Goal: Use online tool/utility: Utilize a website feature to perform a specific function

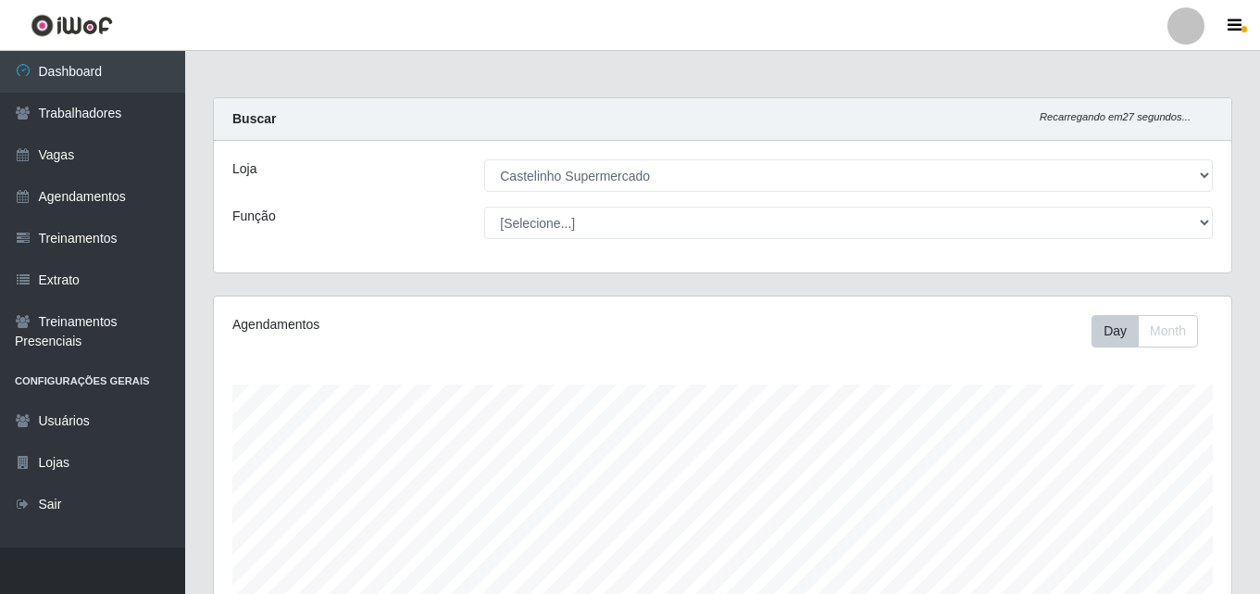
select select "377"
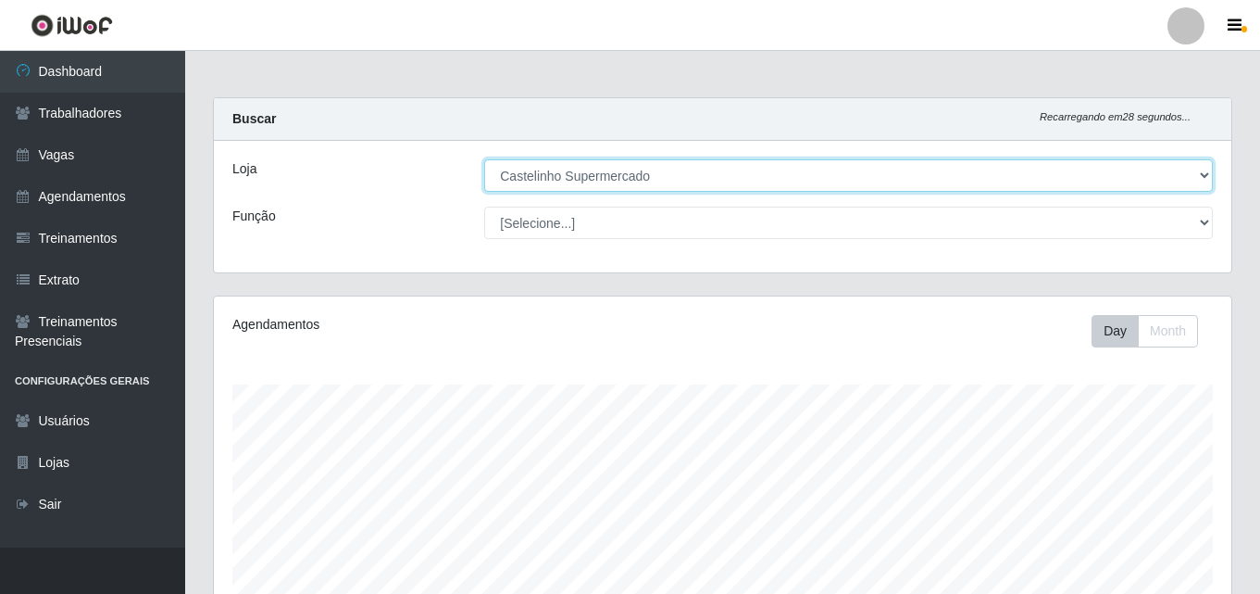
click at [546, 179] on select "[Selecione...] Castelinho Supermercado" at bounding box center [848, 175] width 729 height 32
click at [484, 159] on select "[Selecione...] Castelinho Supermercado" at bounding box center [848, 175] width 729 height 32
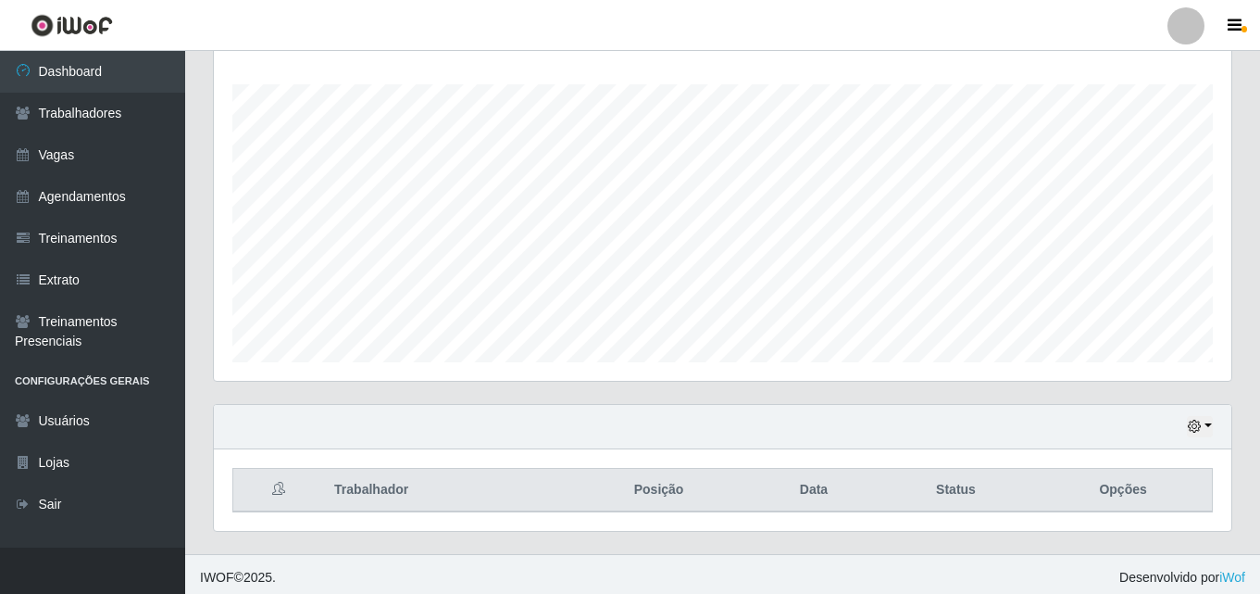
scroll to position [307, 0]
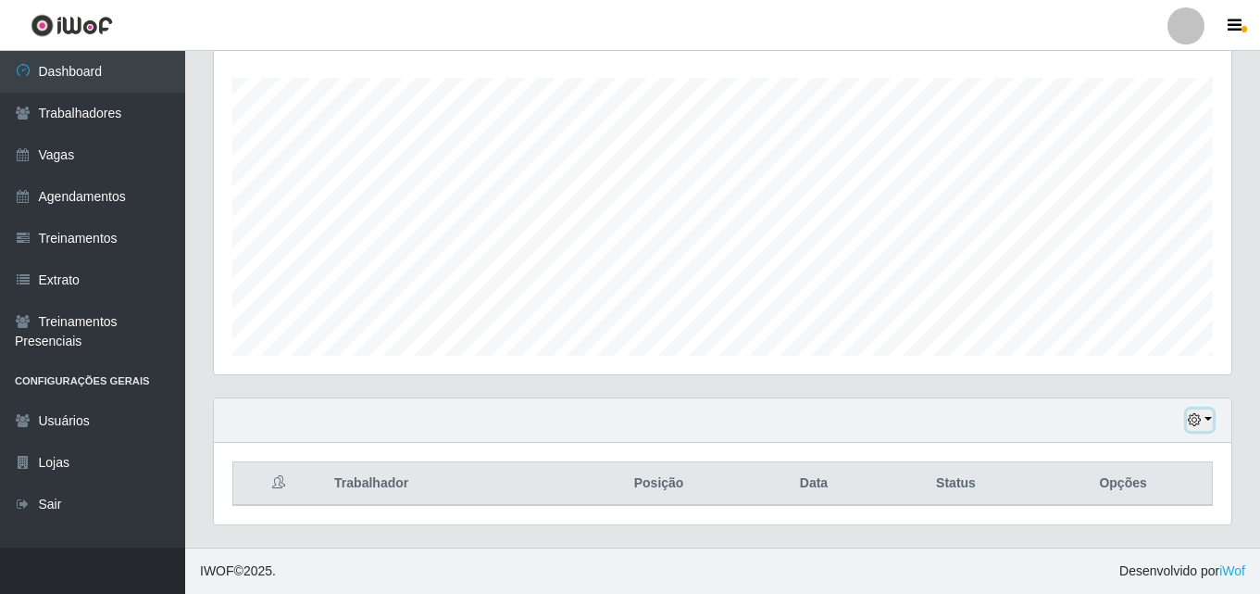
click at [1202, 421] on button "button" at bounding box center [1200, 419] width 26 height 21
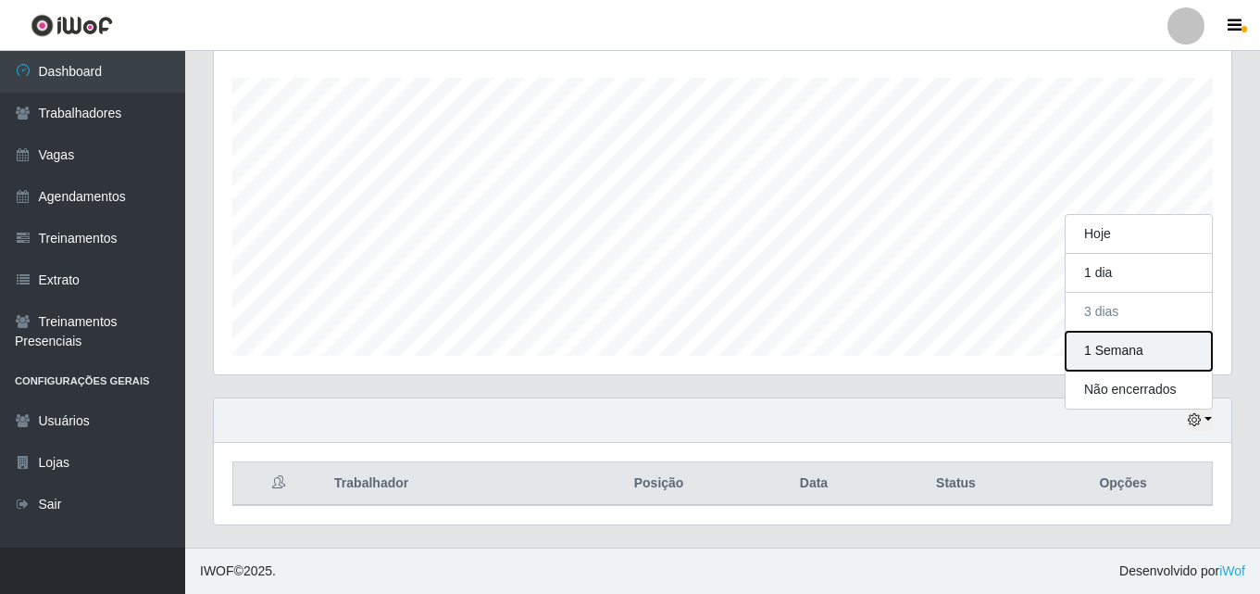
click at [1117, 359] on button "1 Semana" at bounding box center [1139, 351] width 146 height 39
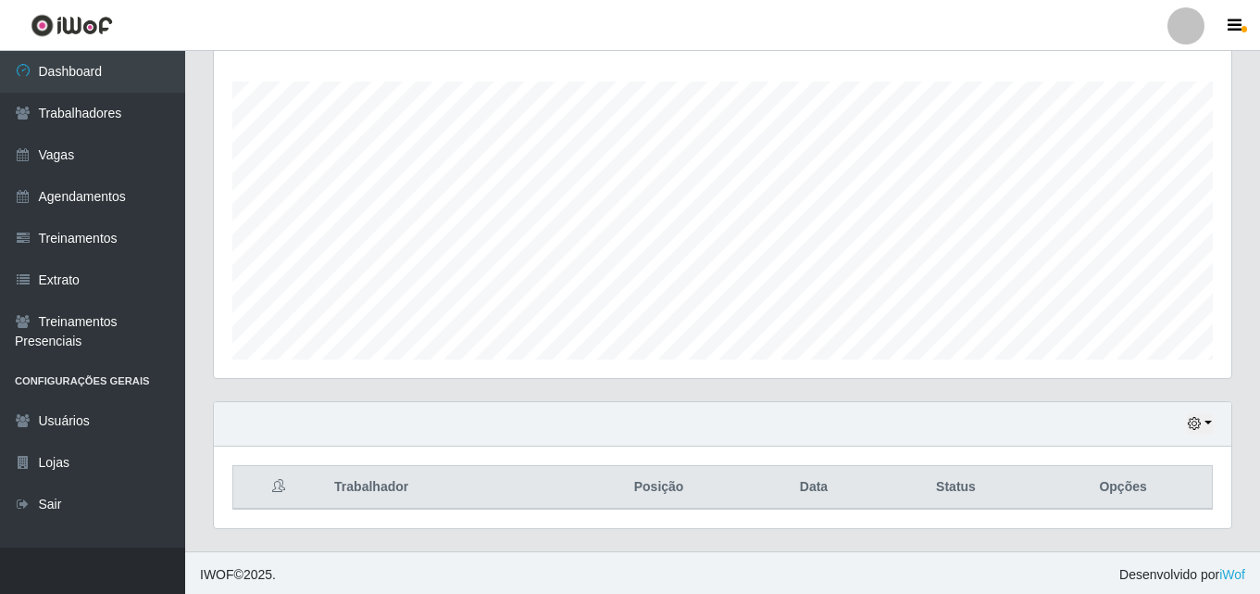
scroll to position [307, 0]
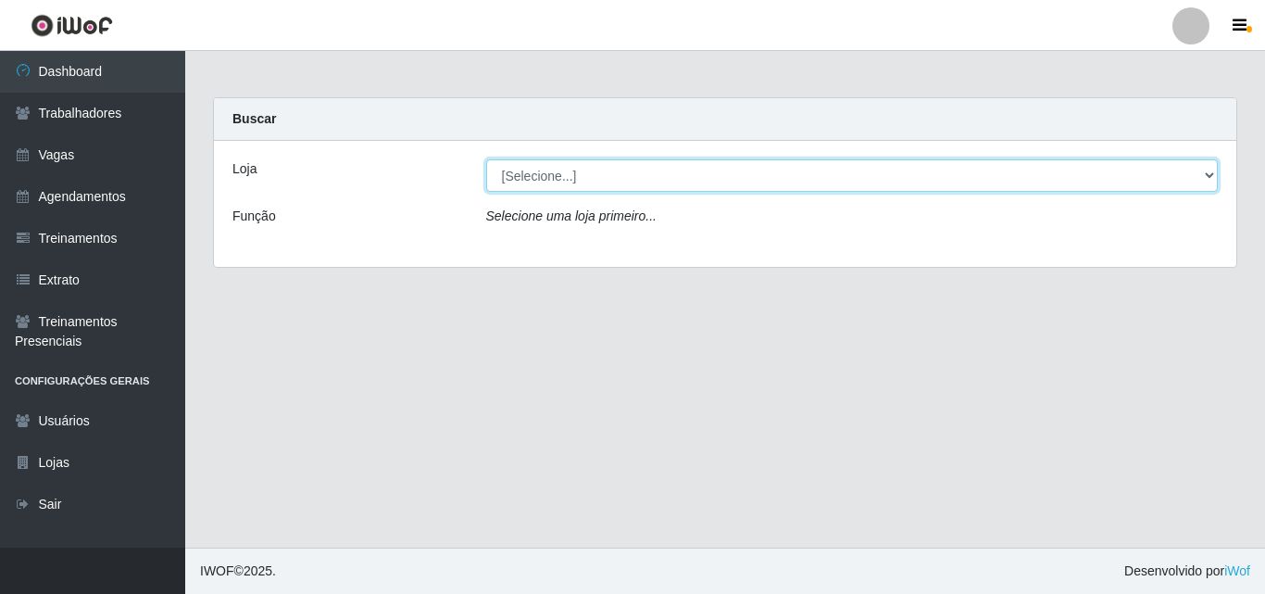
click at [587, 180] on select "[Selecione...] Castelinho Supermercado" at bounding box center [852, 175] width 732 height 32
select select "377"
click at [486, 159] on select "[Selecione...] Castelinho Supermercado" at bounding box center [852, 175] width 732 height 32
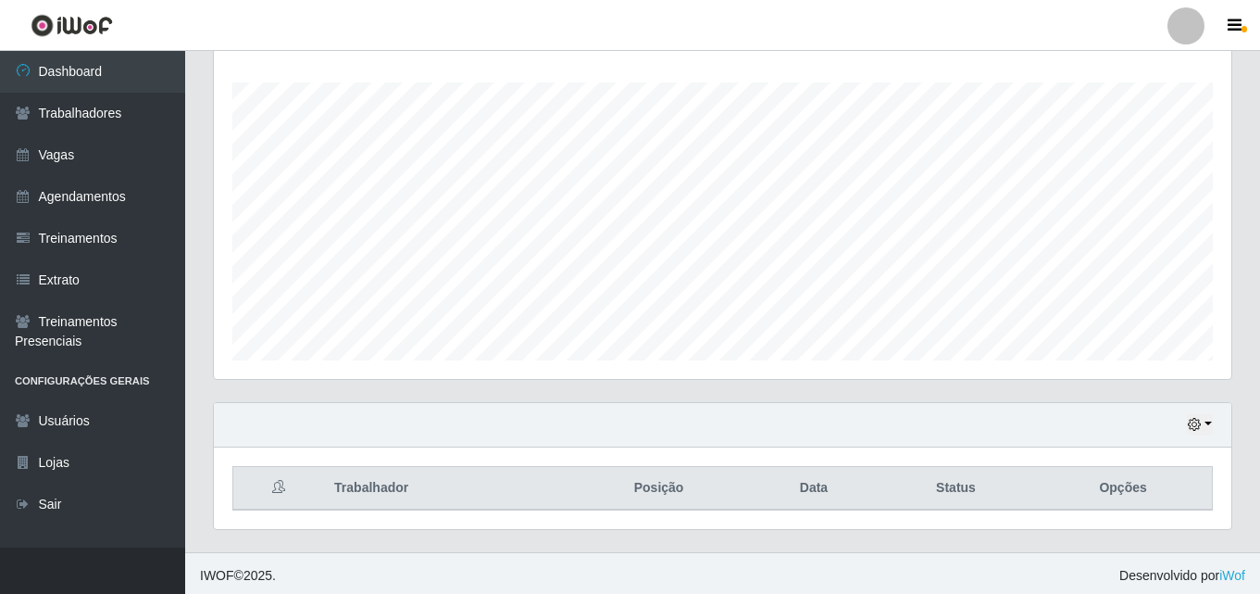
scroll to position [307, 0]
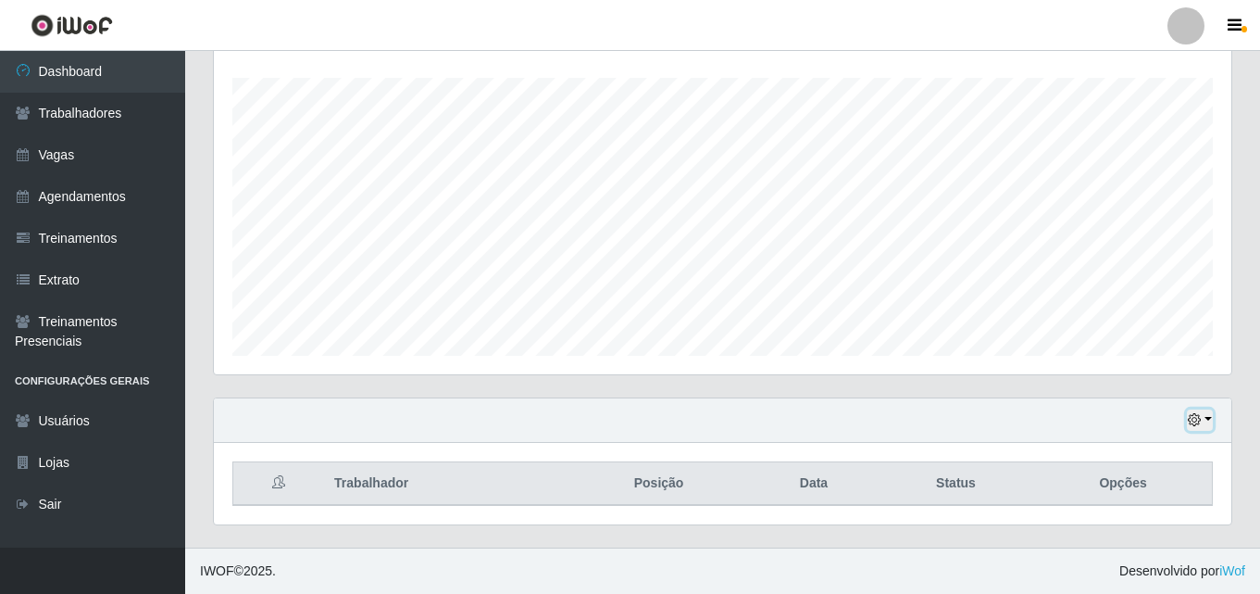
click at [1197, 415] on icon "button" at bounding box center [1194, 419] width 13 height 13
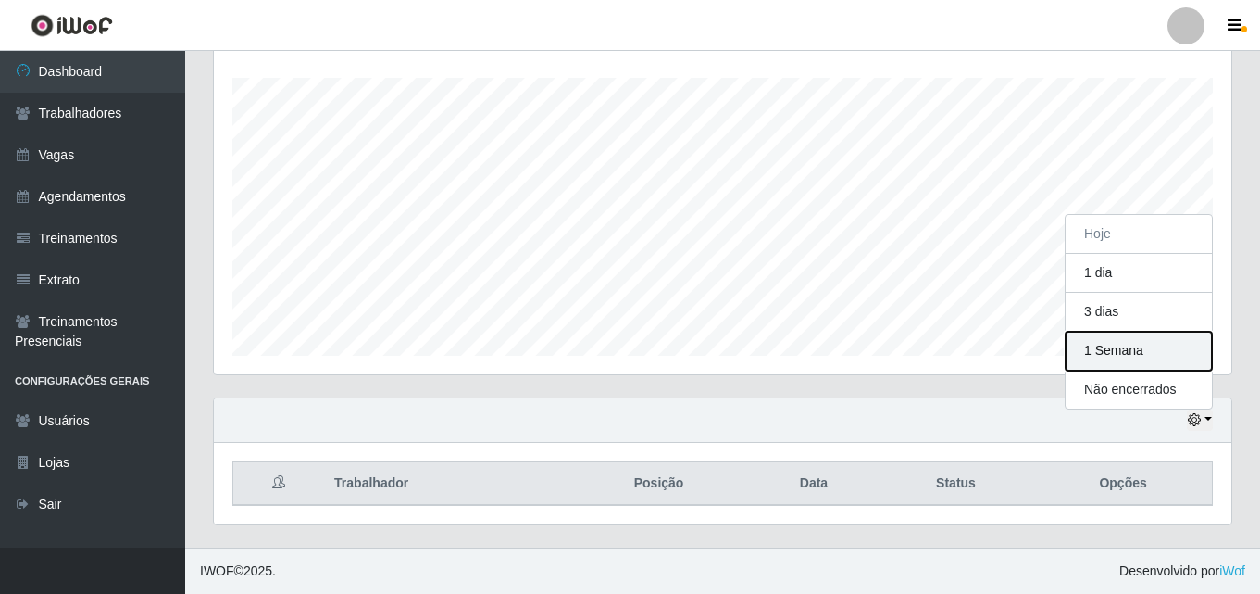
click at [1149, 364] on button "1 Semana" at bounding box center [1139, 351] width 146 height 39
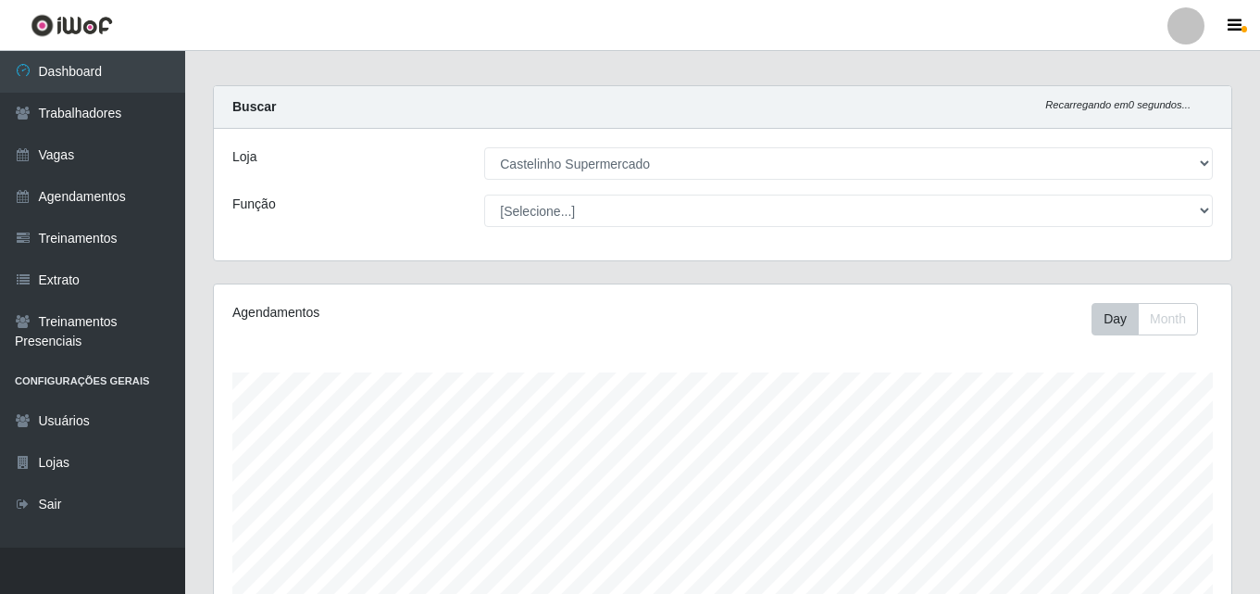
scroll to position [0, 0]
